Goal: Navigation & Orientation: Find specific page/section

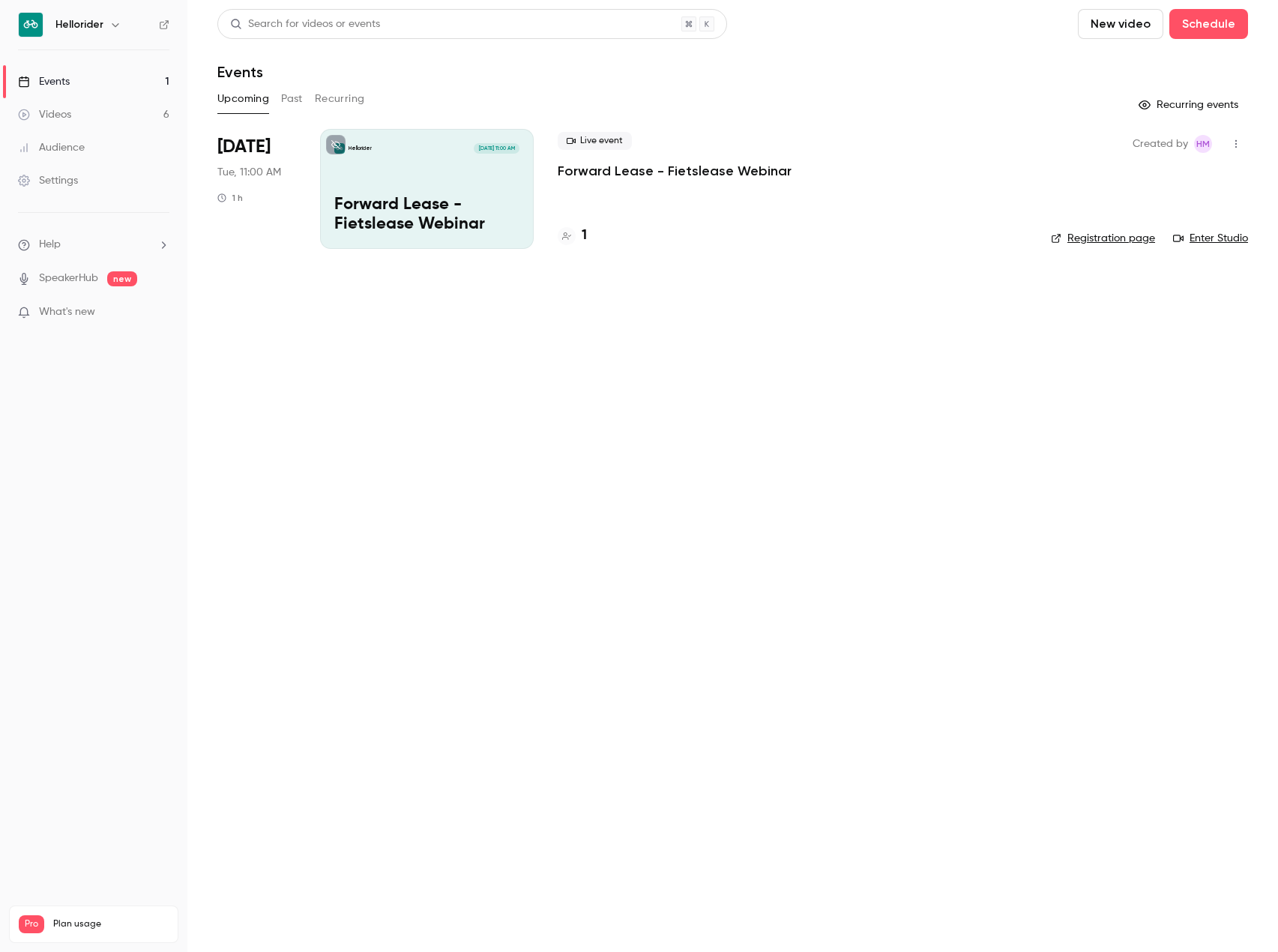
click at [59, 108] on div "Videos" at bounding box center [44, 114] width 53 height 15
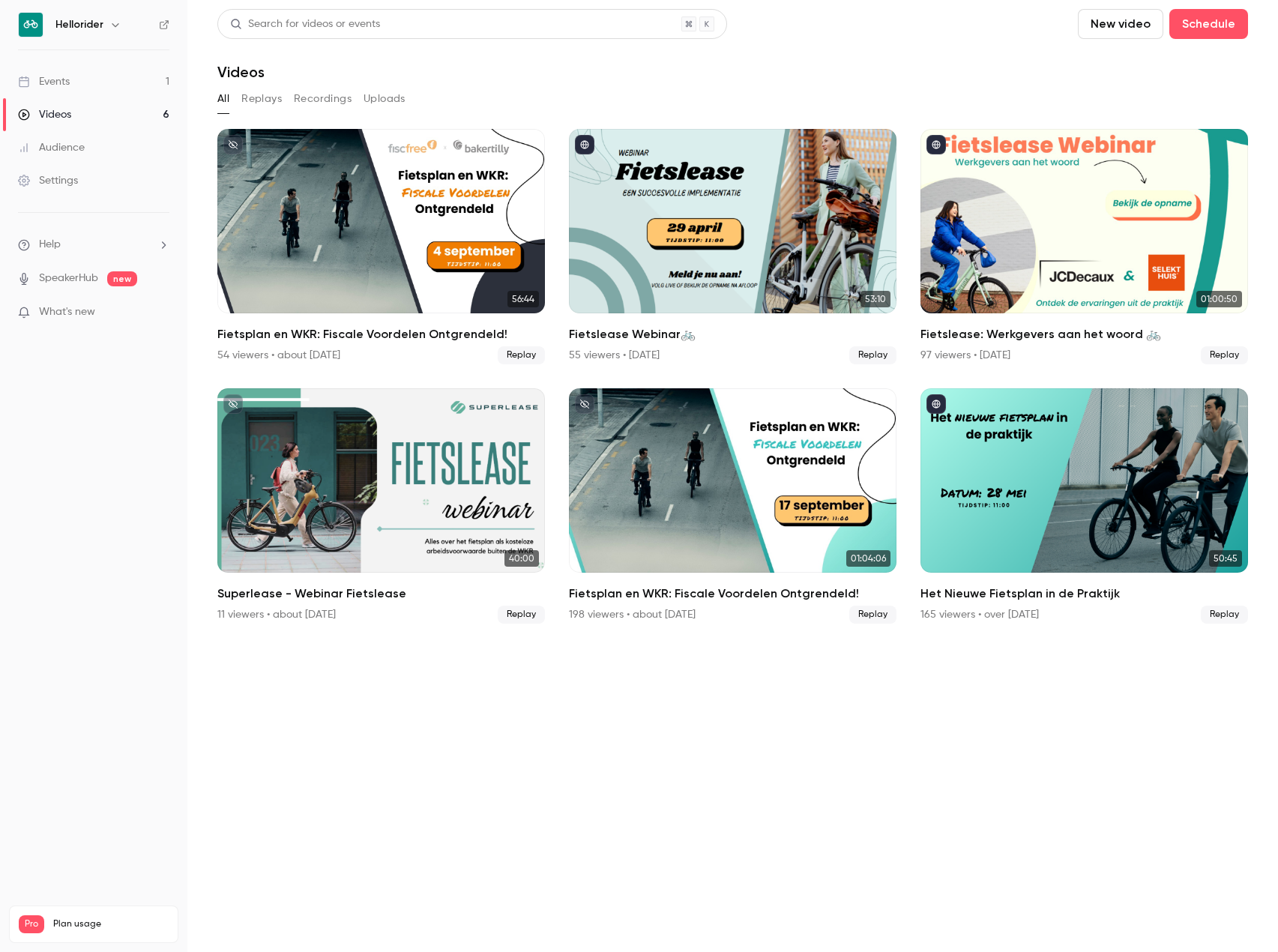
click at [64, 30] on h6 "Hellorider" at bounding box center [80, 25] width 48 height 15
click at [73, 27] on h6 "Hellorider" at bounding box center [80, 25] width 48 height 15
click at [111, 26] on icon "button" at bounding box center [115, 24] width 12 height 12
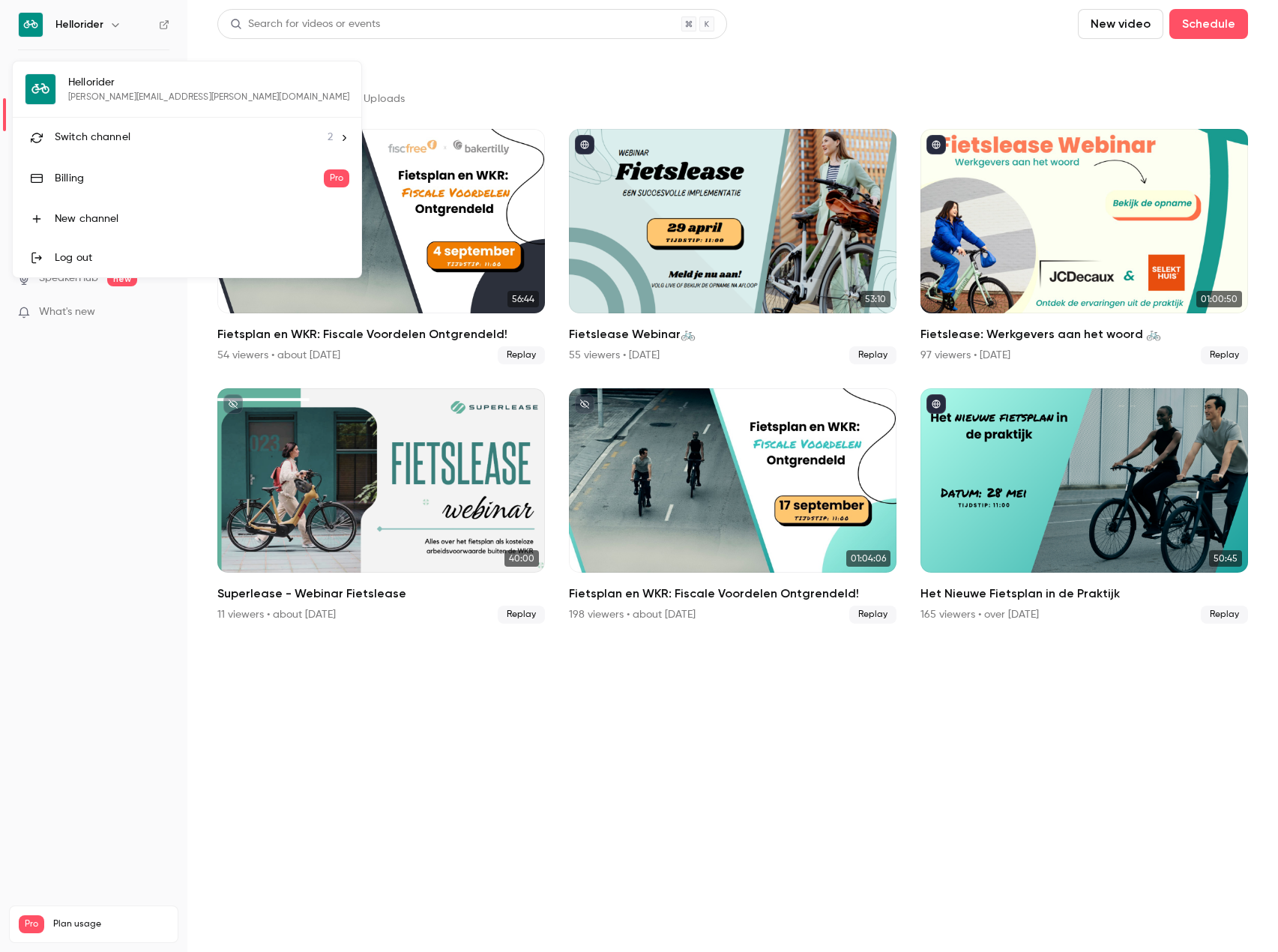
click at [152, 137] on div "Switch channel 2" at bounding box center [193, 137] width 278 height 16
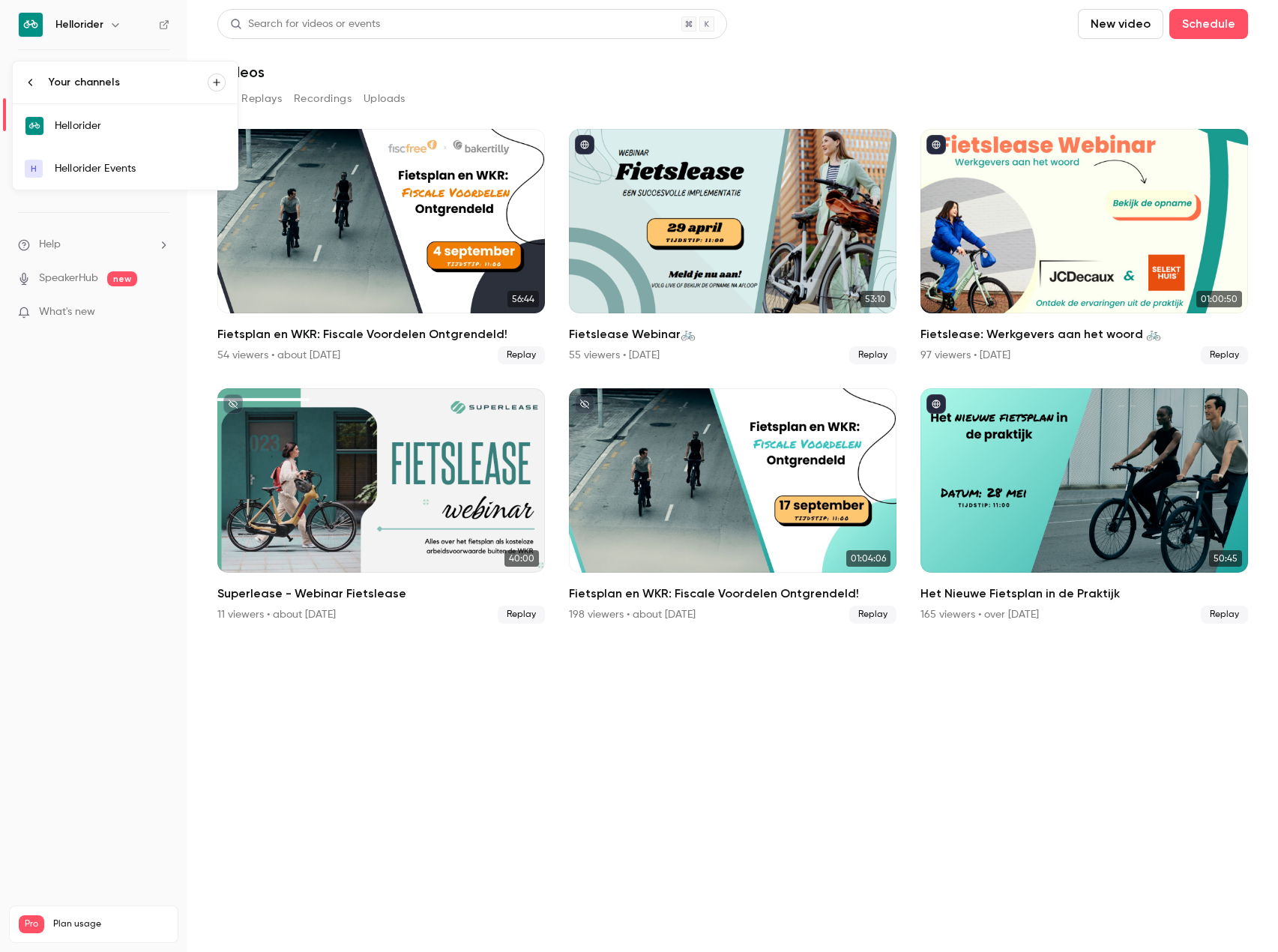
click at [138, 177] on link "H Hellorider Events" at bounding box center [125, 168] width 225 height 42
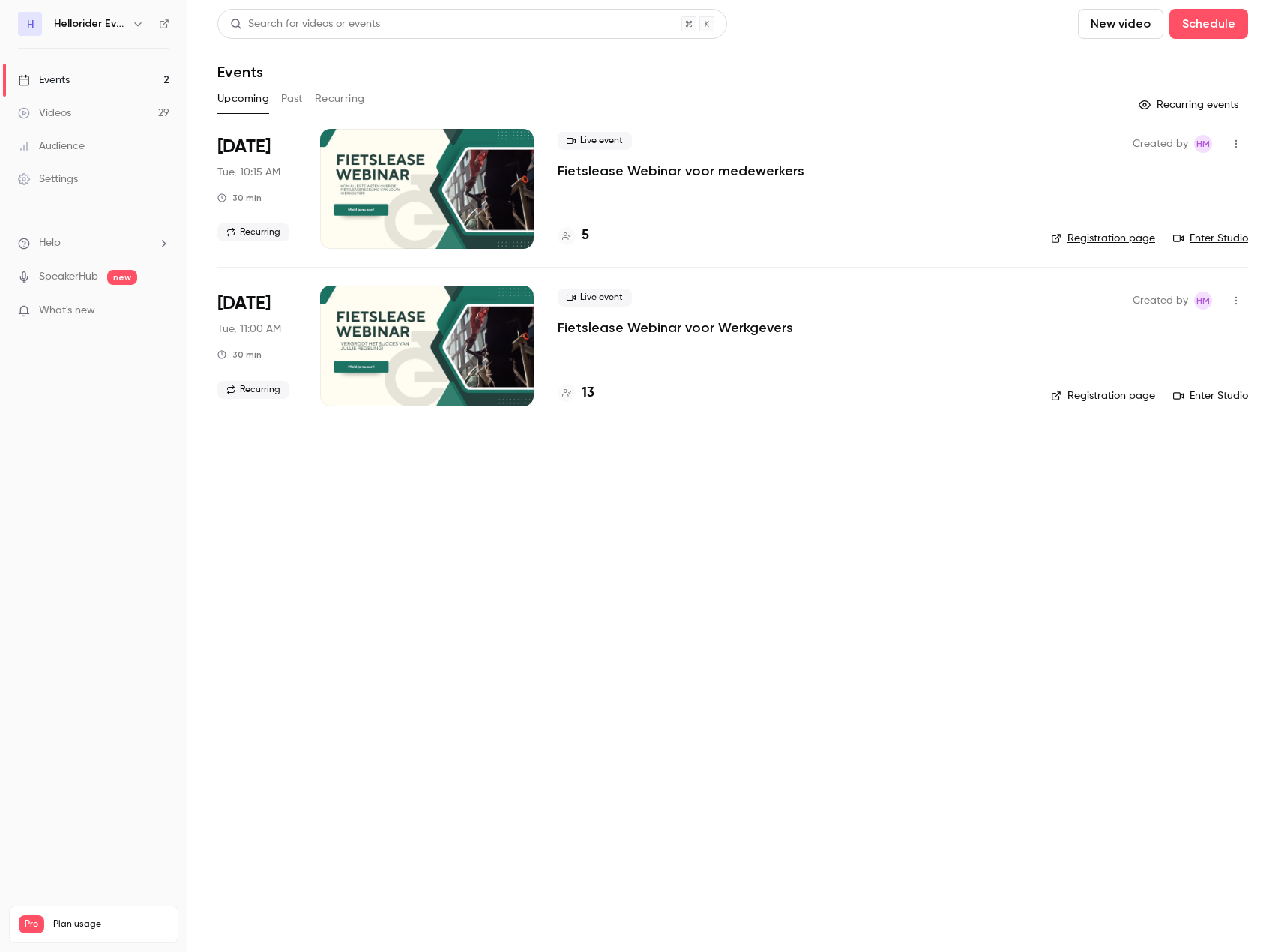
click at [97, 113] on link "Videos 29" at bounding box center [94, 112] width 188 height 33
